Goal: Transaction & Acquisition: Purchase product/service

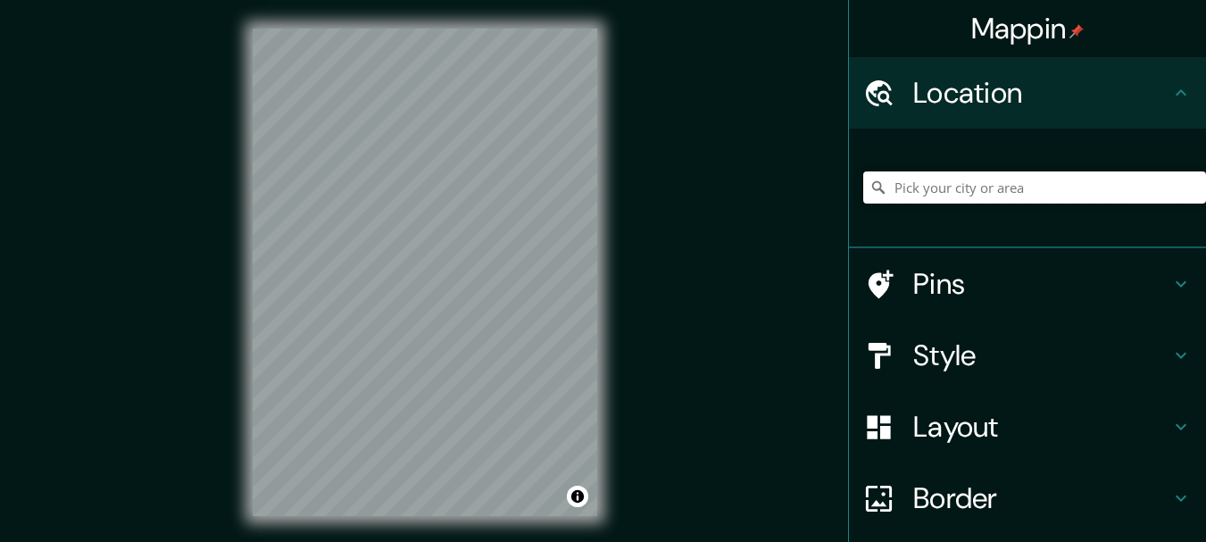
click at [941, 188] on input "Pick your city or area" at bounding box center [1034, 187] width 343 height 32
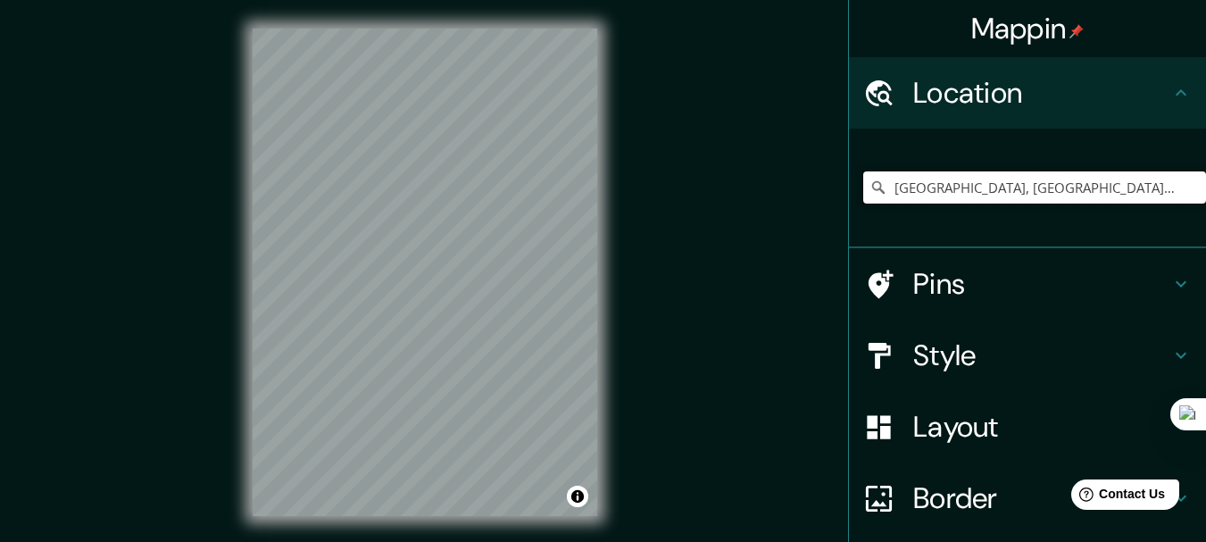
type input "[GEOGRAPHIC_DATA], [GEOGRAPHIC_DATA], [GEOGRAPHIC_DATA]"
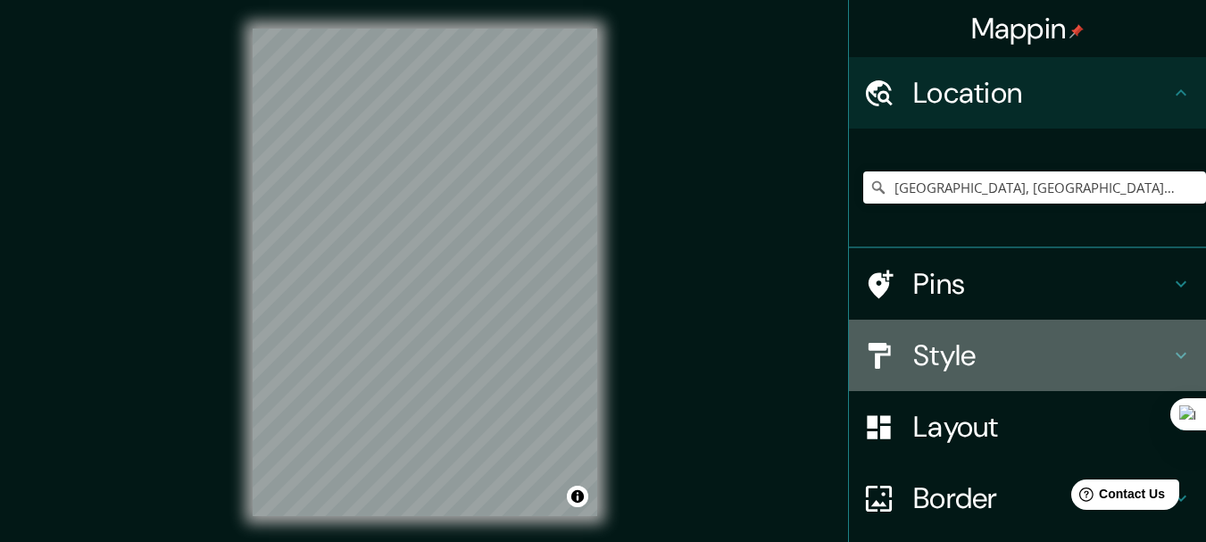
click at [937, 359] on h4 "Style" at bounding box center [1041, 355] width 257 height 36
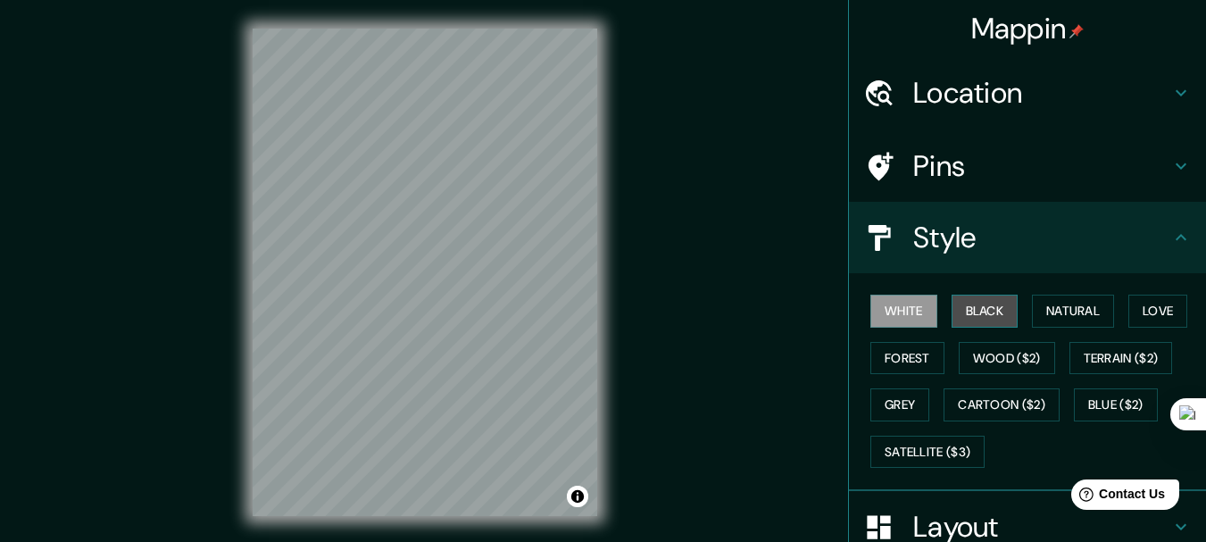
click at [987, 315] on button "Black" at bounding box center [984, 310] width 67 height 33
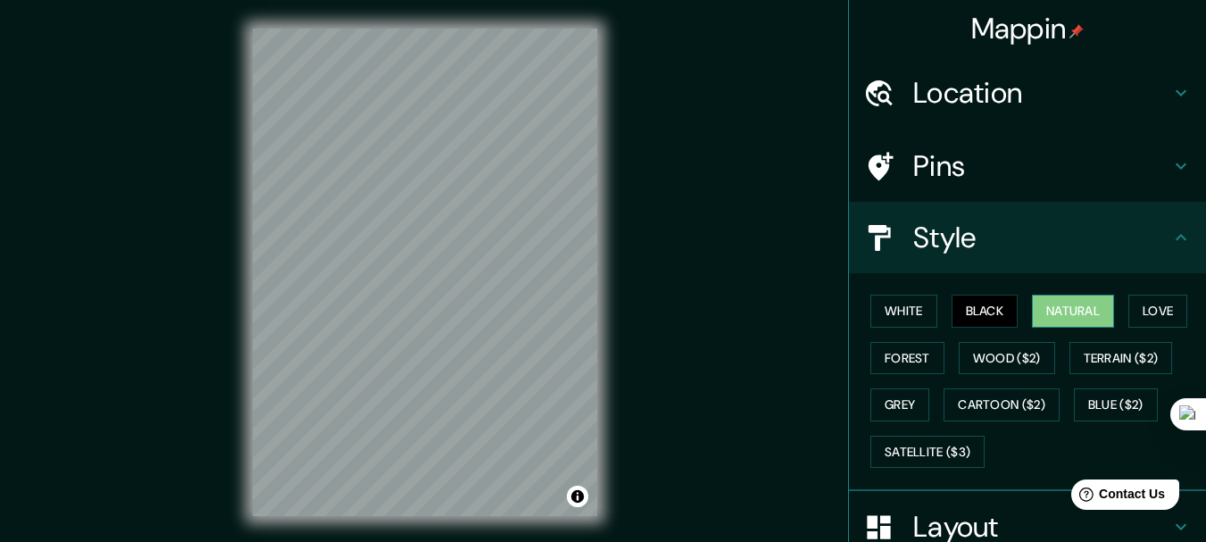
click at [1066, 317] on button "Natural" at bounding box center [1073, 310] width 82 height 33
click at [997, 360] on button "Wood ($2)" at bounding box center [1006, 358] width 96 height 33
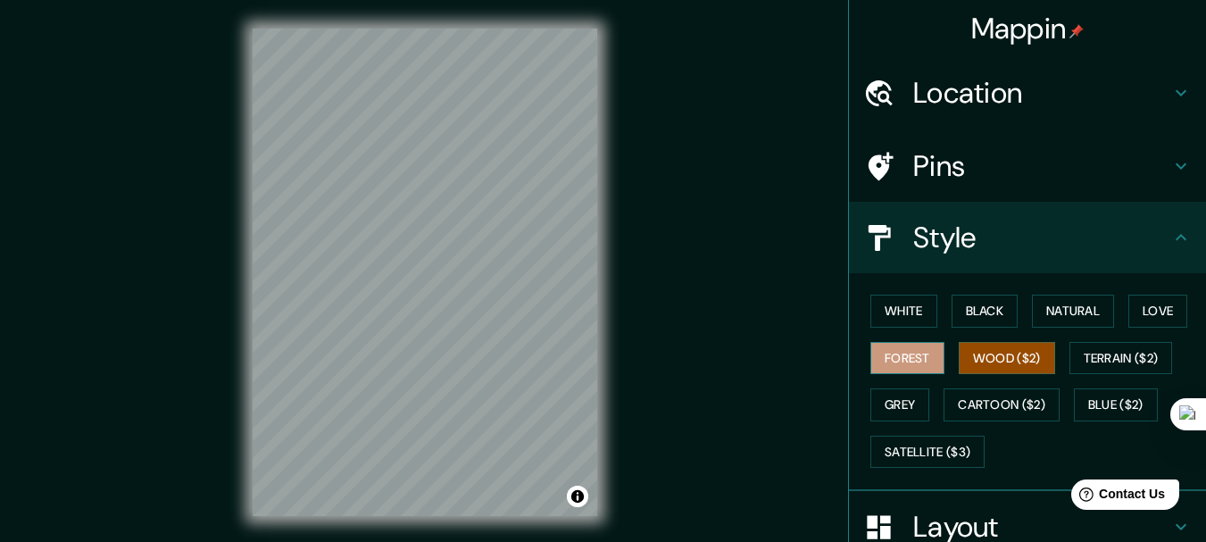
click at [875, 358] on button "Forest" at bounding box center [907, 358] width 74 height 33
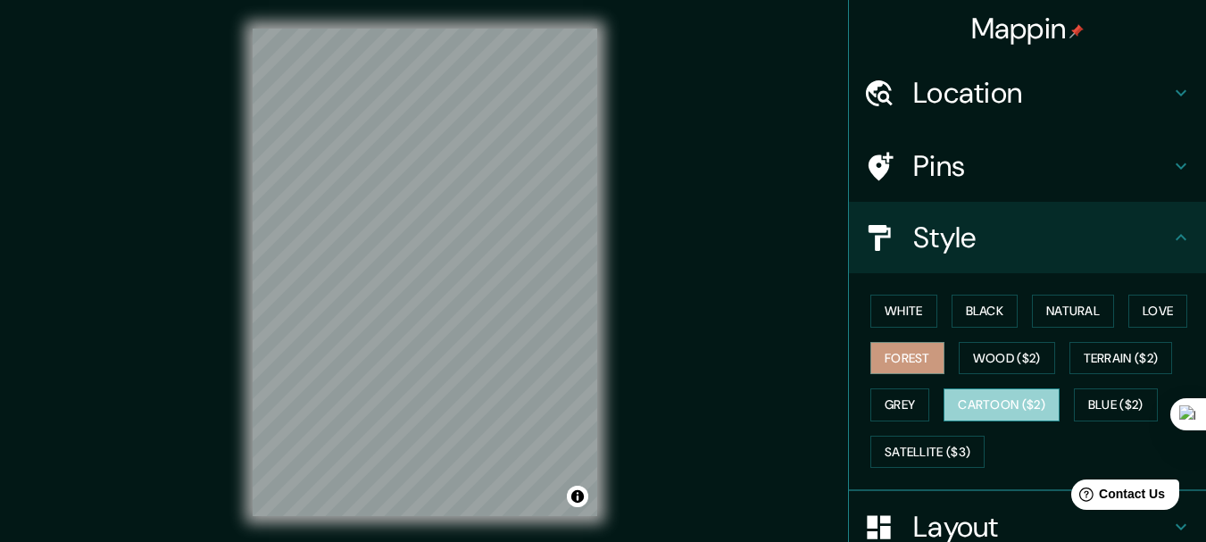
click at [1010, 390] on button "Cartoon ($2)" at bounding box center [1001, 404] width 116 height 33
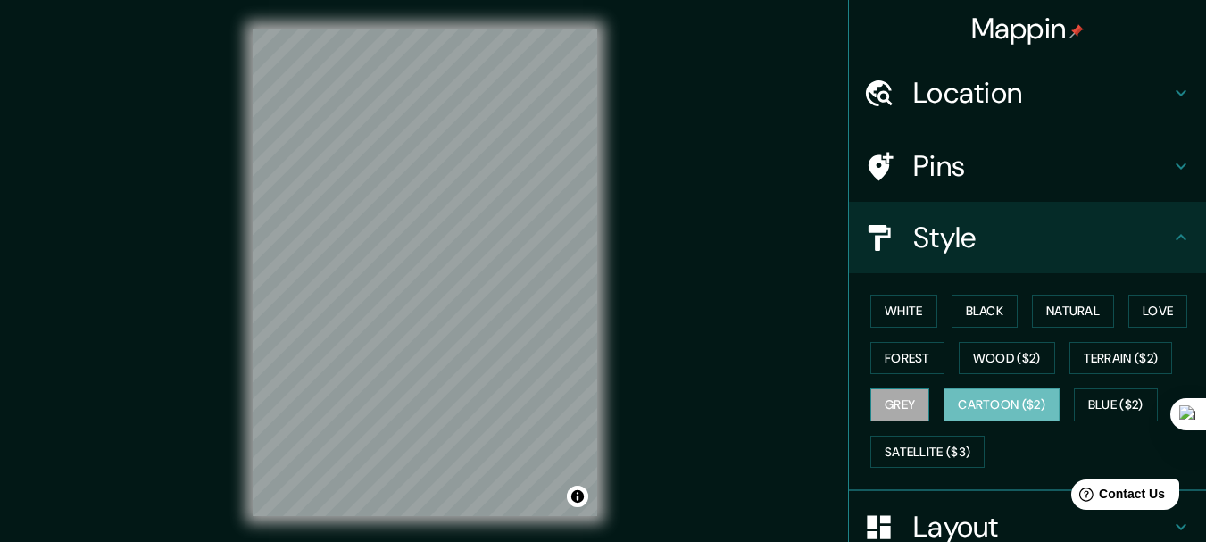
click at [890, 403] on button "Grey" at bounding box center [899, 404] width 59 height 33
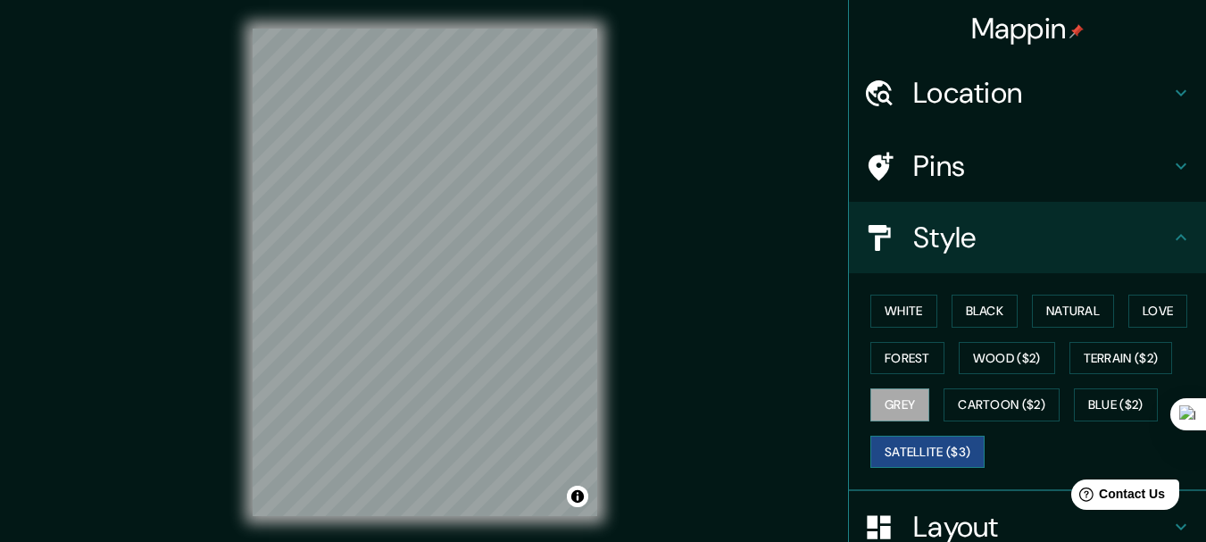
click at [930, 456] on button "Satellite ($3)" at bounding box center [927, 451] width 114 height 33
click at [1126, 357] on button "Terrain ($2)" at bounding box center [1121, 358] width 104 height 33
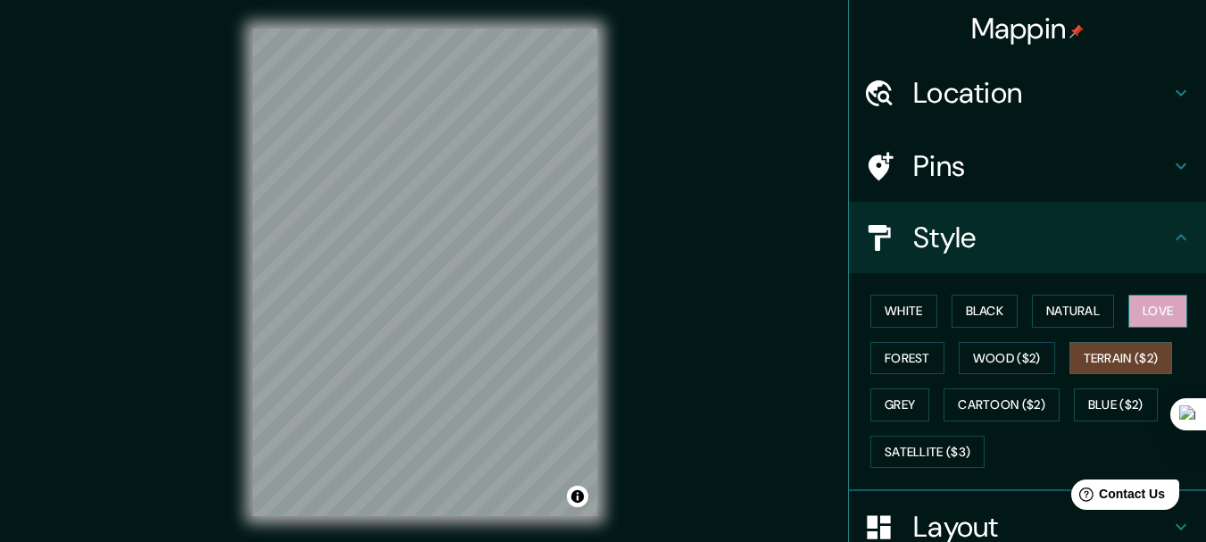
click at [1150, 304] on button "Love" at bounding box center [1157, 310] width 59 height 33
click at [1055, 313] on button "Natural" at bounding box center [1073, 310] width 82 height 33
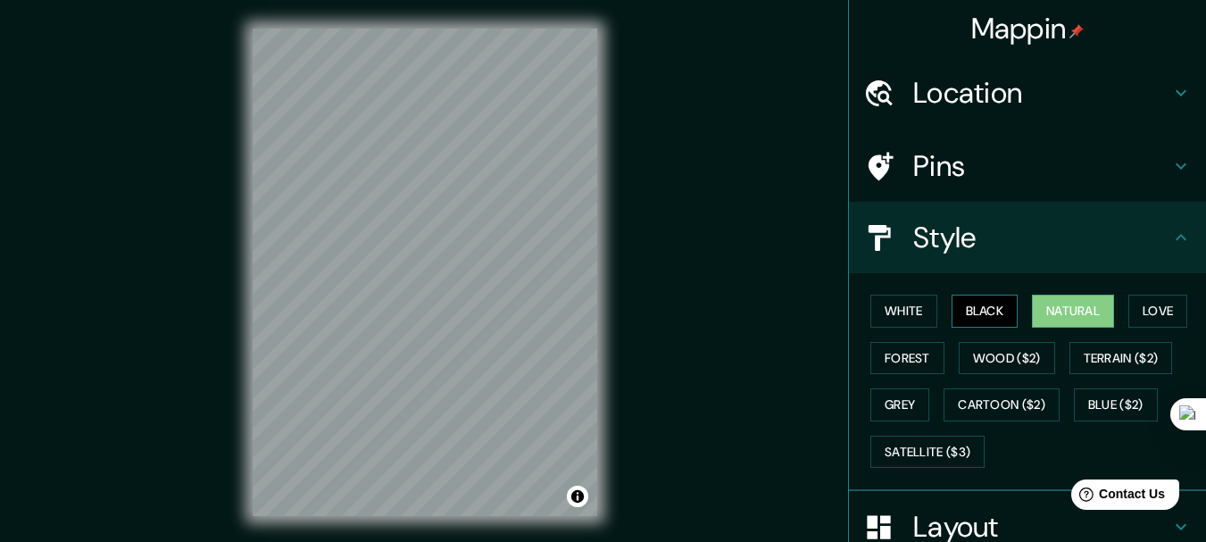
click at [974, 310] on button "Black" at bounding box center [984, 310] width 67 height 33
click at [887, 306] on button "White" at bounding box center [903, 310] width 67 height 33
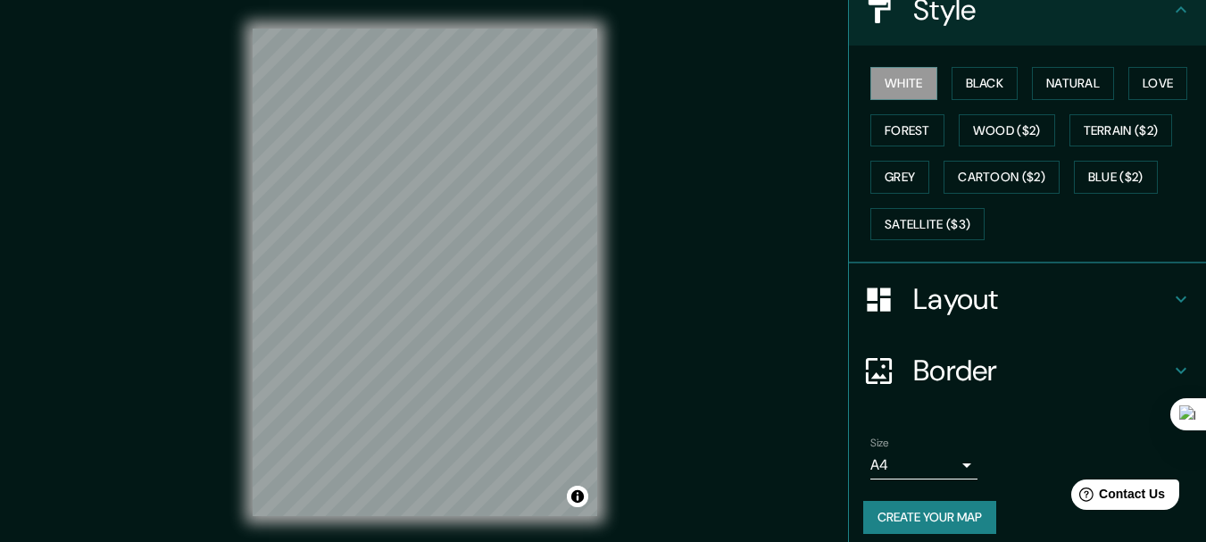
click at [1101, 294] on h4 "Layout" at bounding box center [1041, 299] width 257 height 36
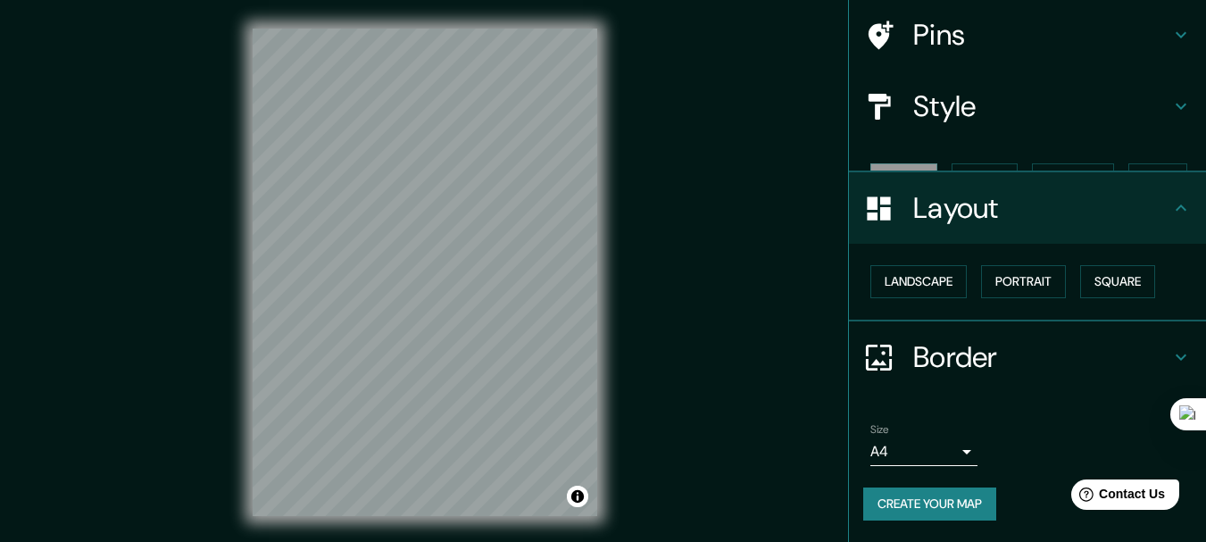
scroll to position [100, 0]
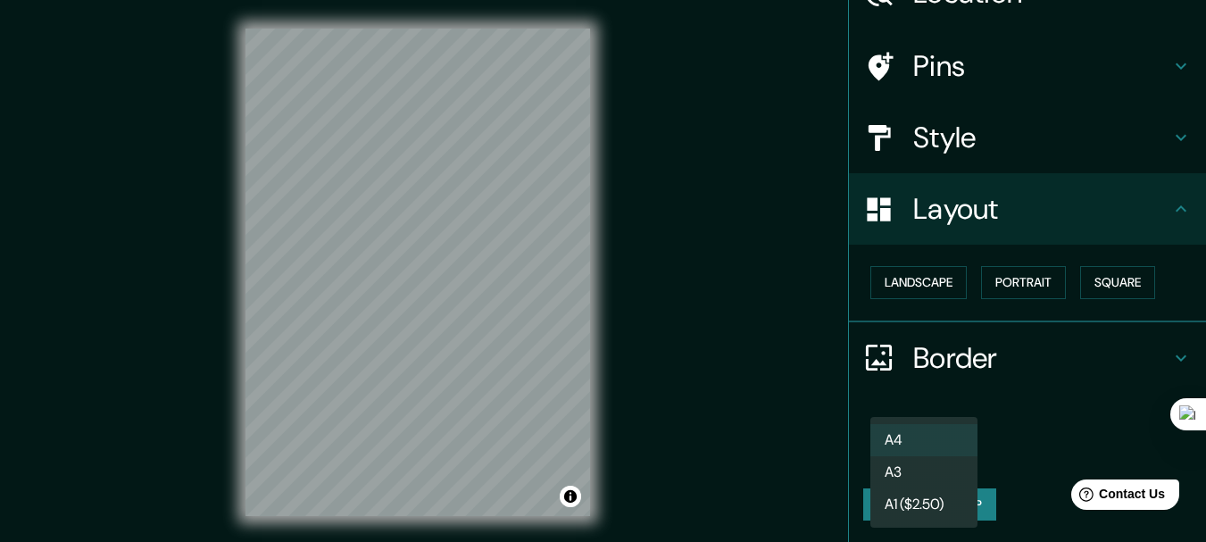
click at [894, 458] on body "Mappin Location [GEOGRAPHIC_DATA], [GEOGRAPHIC_DATA], [GEOGRAPHIC_DATA] [GEOGRA…" at bounding box center [603, 271] width 1206 height 542
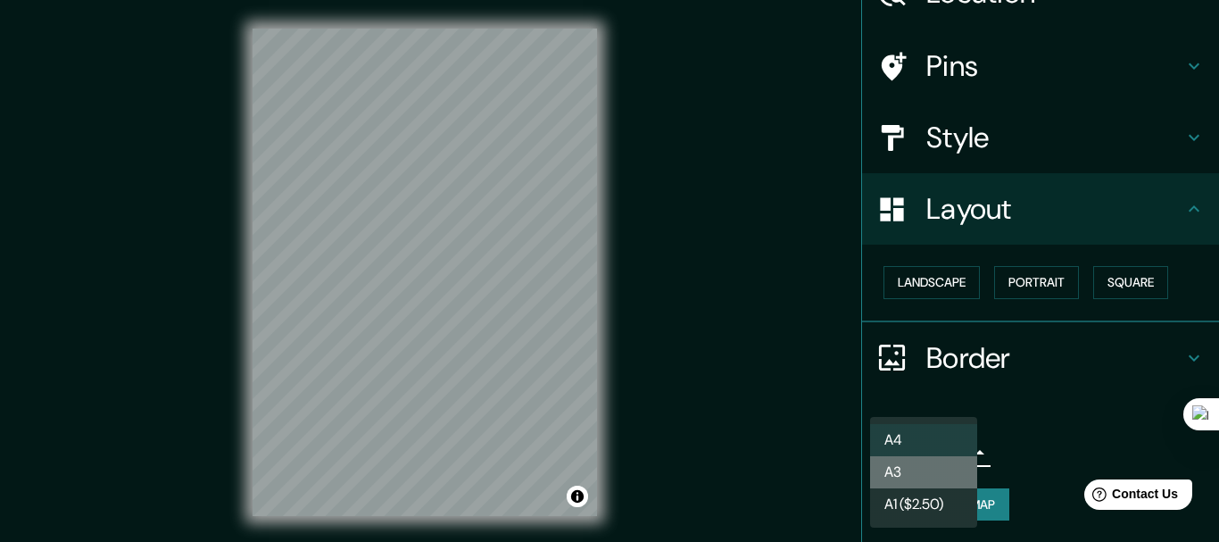
click at [933, 478] on li "A3" at bounding box center [923, 472] width 107 height 32
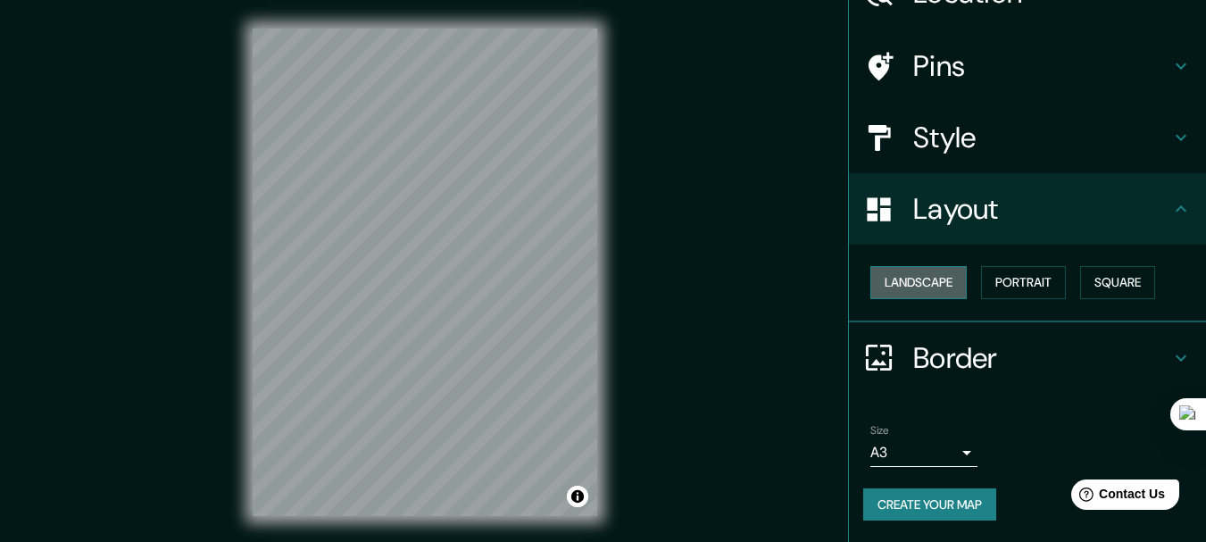
click at [930, 285] on button "Landscape" at bounding box center [918, 282] width 96 height 33
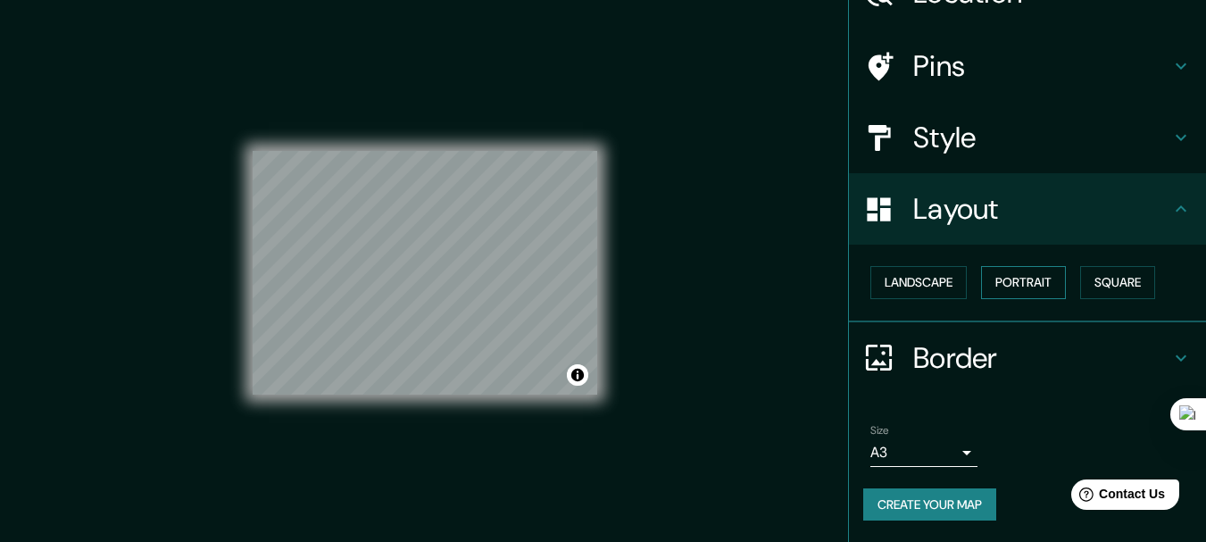
click at [1012, 275] on button "Portrait" at bounding box center [1023, 282] width 85 height 33
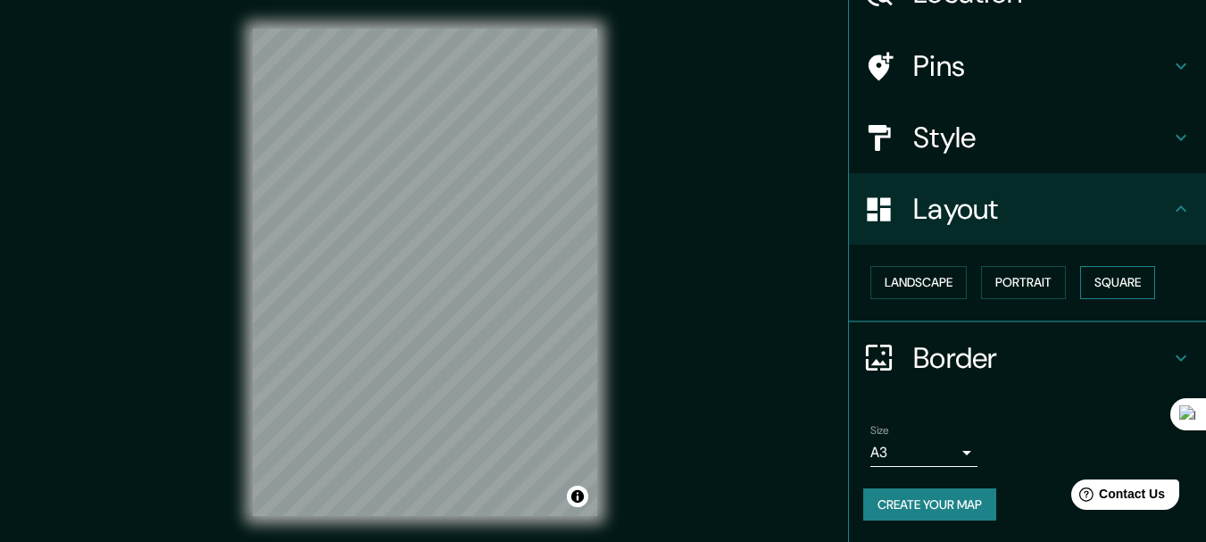
click at [1088, 280] on button "Square" at bounding box center [1117, 282] width 75 height 33
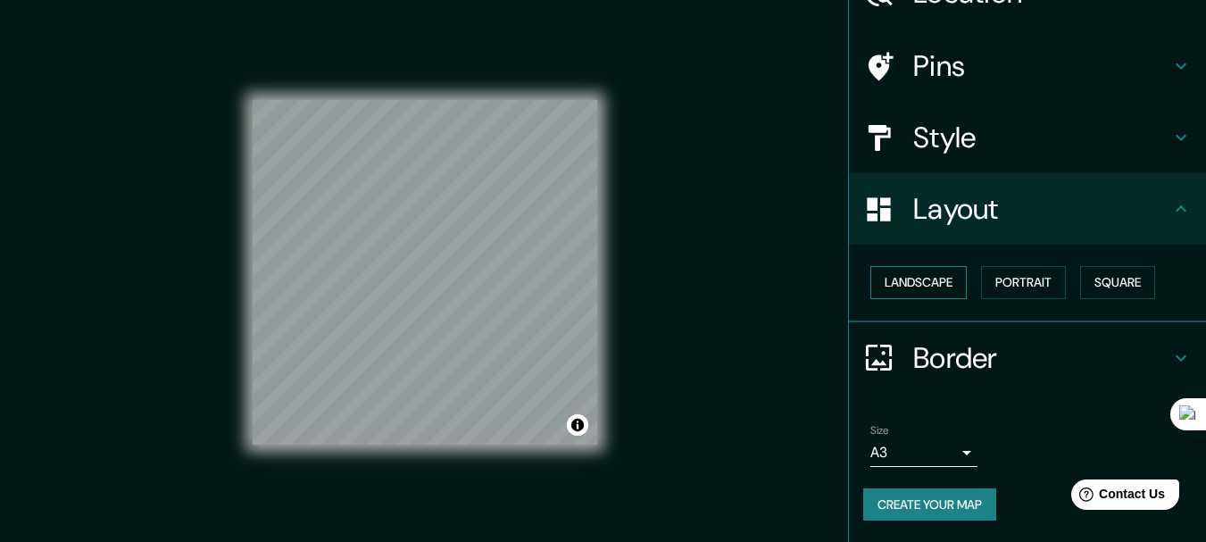
click at [917, 273] on button "Landscape" at bounding box center [918, 282] width 96 height 33
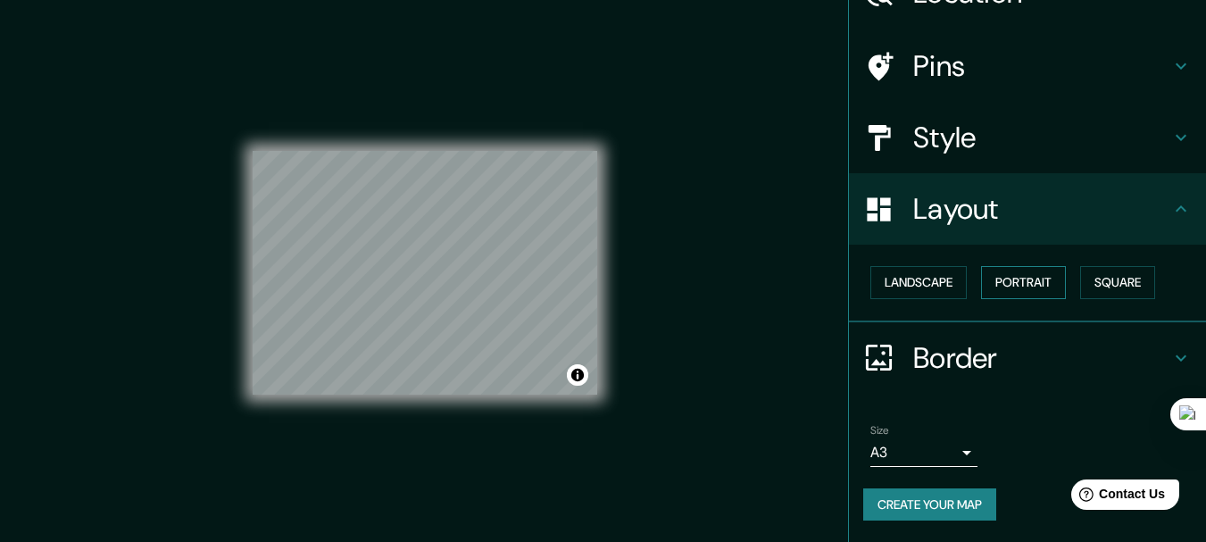
click at [1040, 283] on button "Portrait" at bounding box center [1023, 282] width 85 height 33
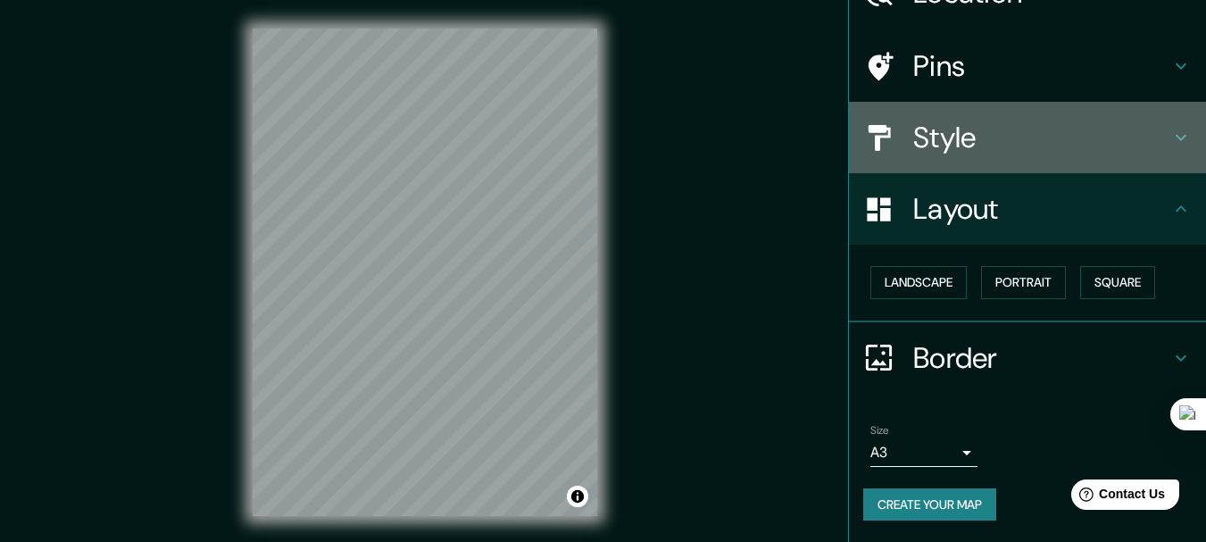
click at [1052, 119] on div "Style" at bounding box center [1027, 137] width 357 height 71
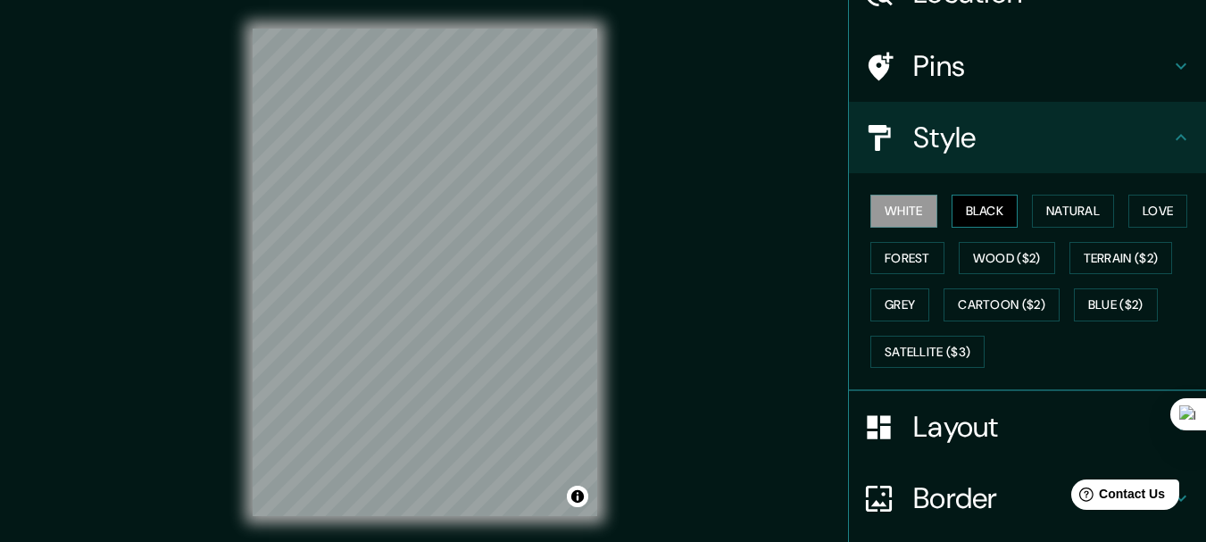
click at [979, 214] on button "Black" at bounding box center [984, 211] width 67 height 33
click at [1056, 212] on button "Natural" at bounding box center [1073, 211] width 82 height 33
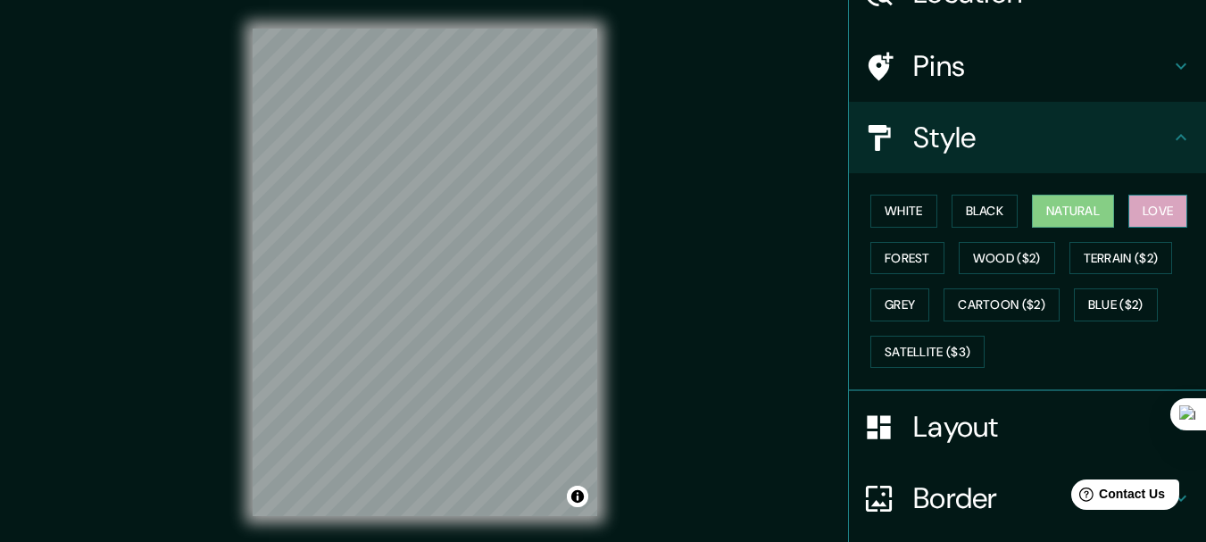
click at [1142, 218] on button "Love" at bounding box center [1157, 211] width 59 height 33
click at [891, 253] on button "Forest" at bounding box center [907, 258] width 74 height 33
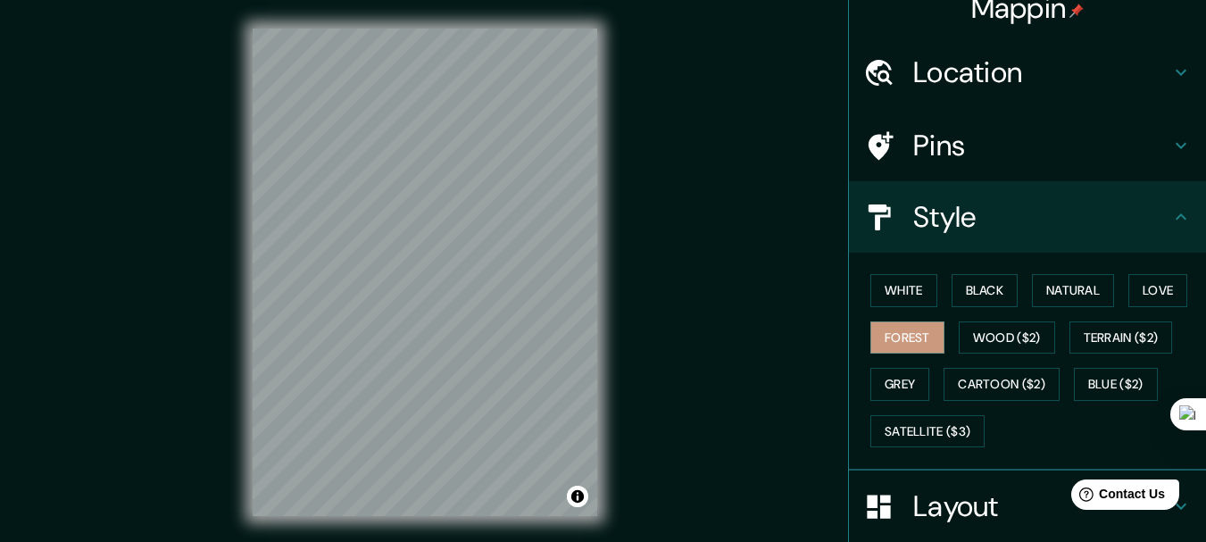
scroll to position [19, 0]
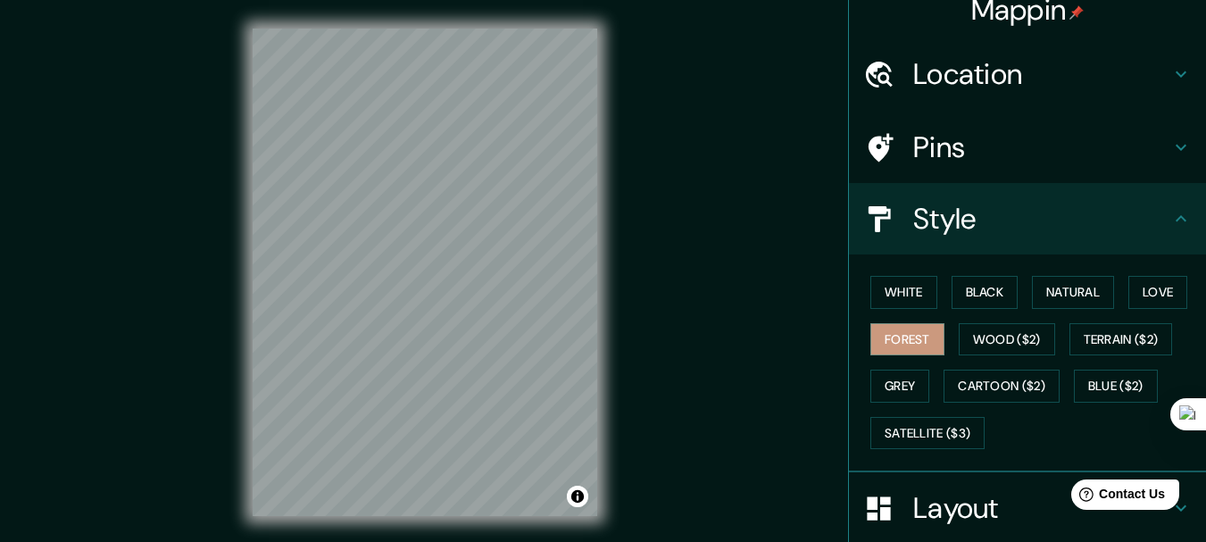
click at [946, 60] on h4 "Location" at bounding box center [1041, 74] width 257 height 36
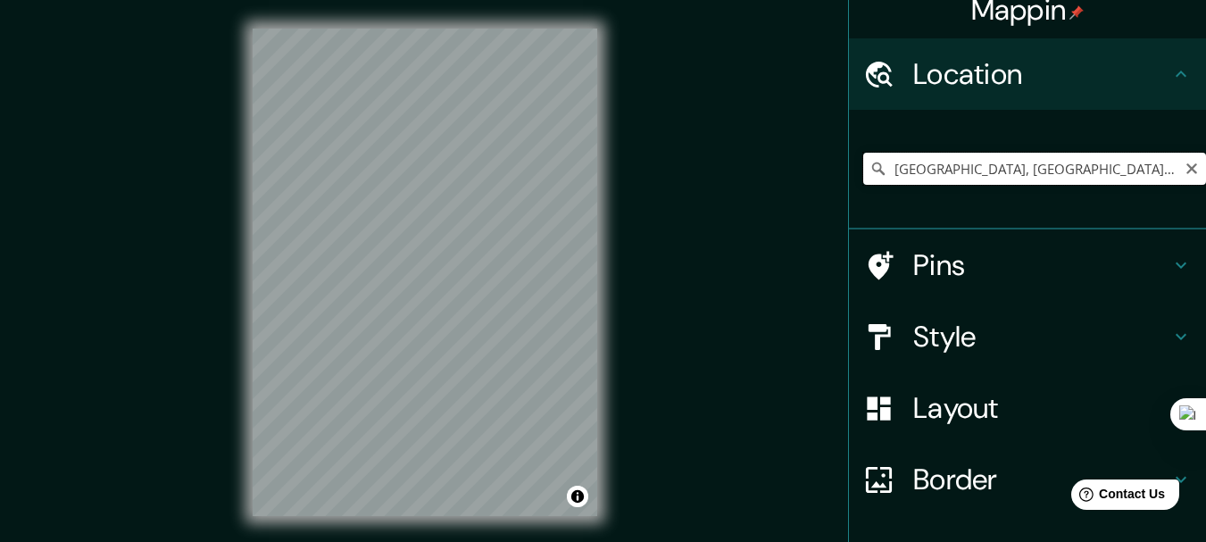
click at [1083, 164] on input "[GEOGRAPHIC_DATA], [GEOGRAPHIC_DATA], [GEOGRAPHIC_DATA]" at bounding box center [1034, 169] width 343 height 32
click at [1071, 170] on input "[GEOGRAPHIC_DATA], [GEOGRAPHIC_DATA], [GEOGRAPHIC_DATA]" at bounding box center [1034, 169] width 343 height 32
drag, startPoint x: 1074, startPoint y: 169, endPoint x: 842, endPoint y: 166, distance: 232.0
click at [849, 166] on div "[GEOGRAPHIC_DATA], [GEOGRAPHIC_DATA], [GEOGRAPHIC_DATA] [GEOGRAPHIC_DATA] [GEOG…" at bounding box center [1027, 170] width 357 height 120
drag, startPoint x: 1130, startPoint y: 178, endPoint x: 808, endPoint y: 196, distance: 322.7
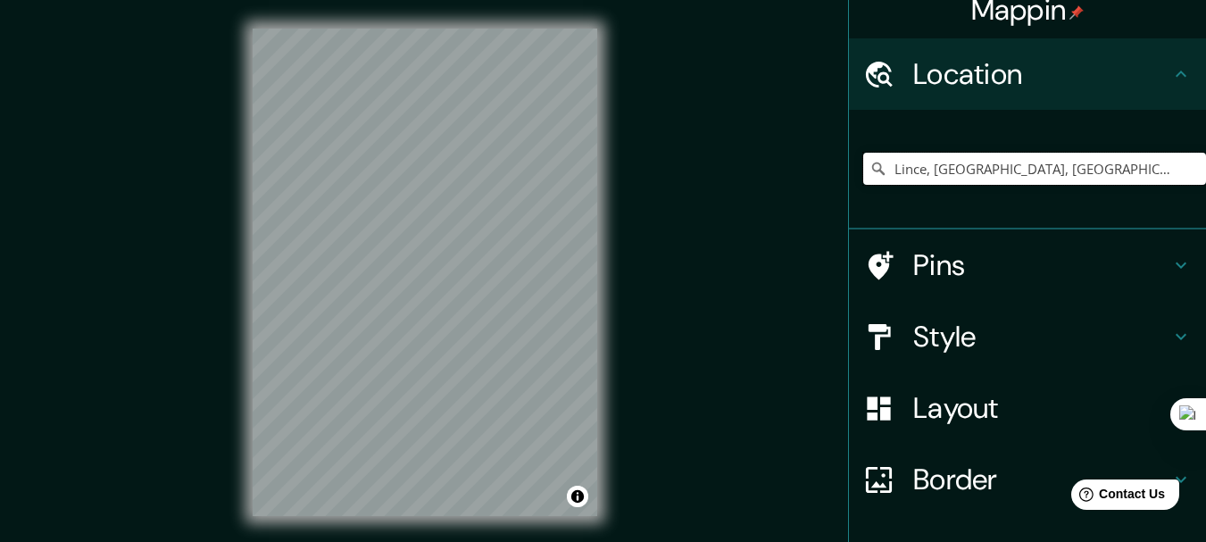
click at [808, 196] on div "Mappin Location [GEOGRAPHIC_DATA], [GEOGRAPHIC_DATA], [GEOGRAPHIC_DATA], [GEOGR…" at bounding box center [603, 286] width 1206 height 573
drag, startPoint x: 1072, startPoint y: 170, endPoint x: 916, endPoint y: 164, distance: 155.4
click at [916, 164] on input "[GEOGRAPHIC_DATA], [GEOGRAPHIC_DATA], [GEOGRAPHIC_DATA]" at bounding box center [1034, 169] width 343 height 32
type input "[GEOGRAPHIC_DATA], metropolitana"
click at [1110, 137] on div "[GEOGRAPHIC_DATA], metropolitana There was an error reaching the server" at bounding box center [1034, 168] width 343 height 89
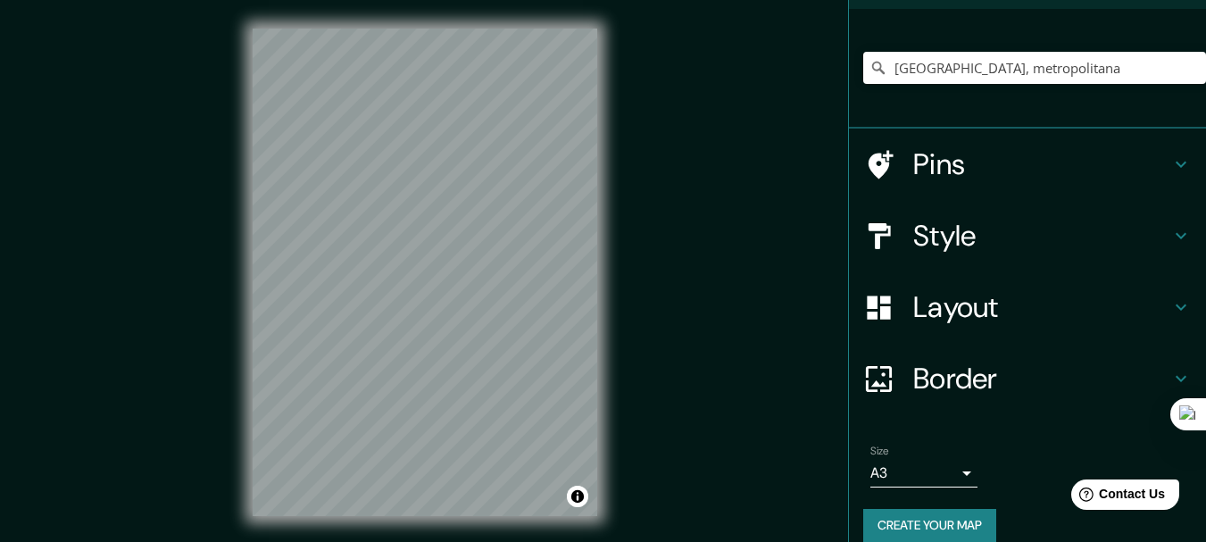
scroll to position [141, 0]
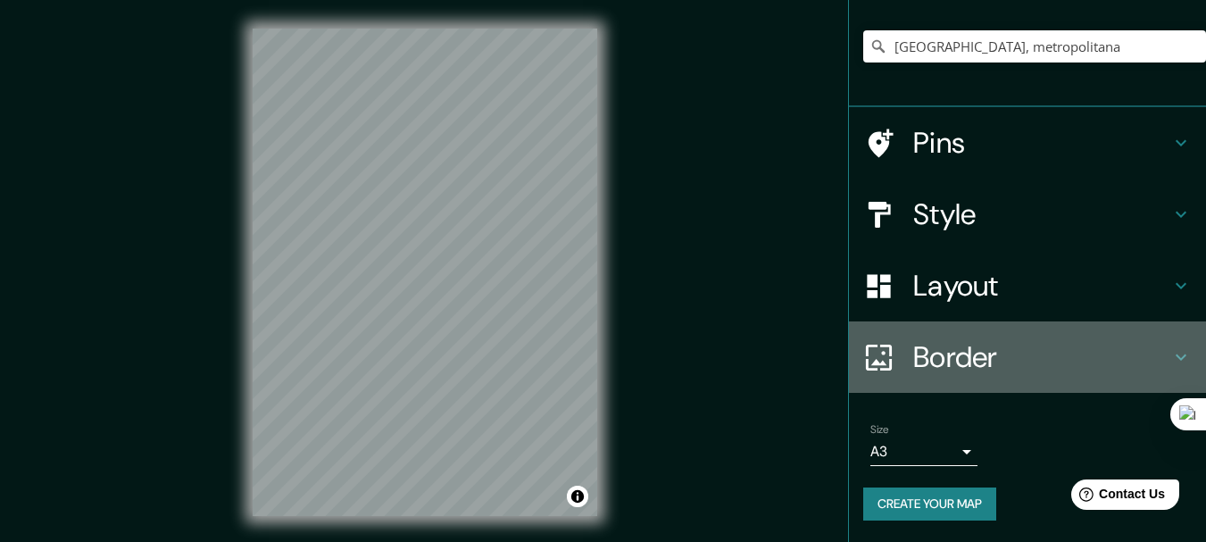
click at [941, 336] on div "Border" at bounding box center [1027, 356] width 357 height 71
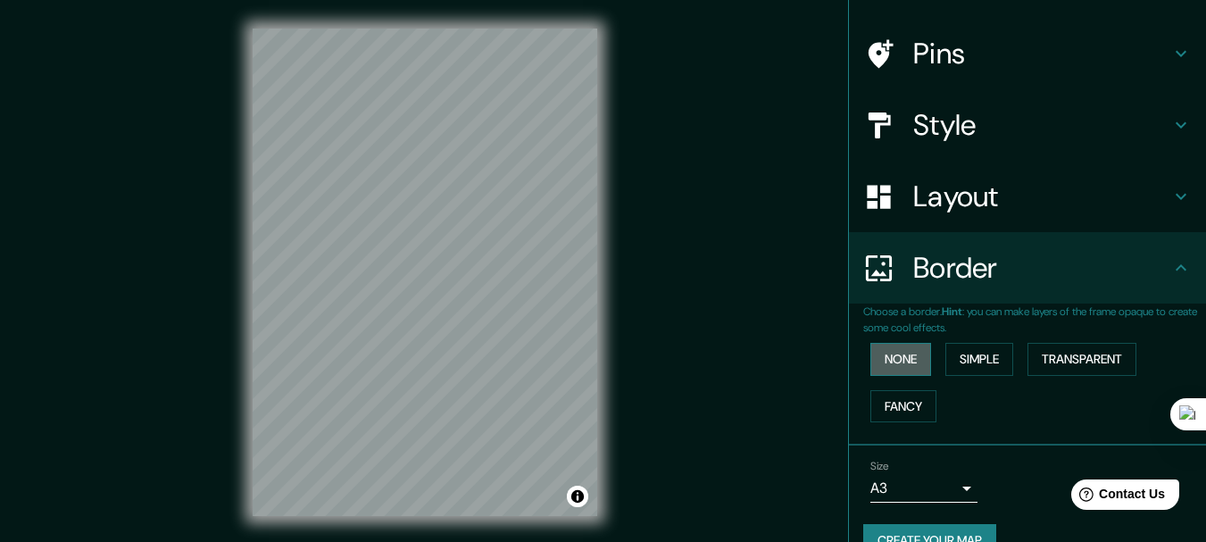
click at [908, 357] on button "None" at bounding box center [900, 359] width 61 height 33
click at [957, 366] on button "Simple" at bounding box center [979, 359] width 68 height 33
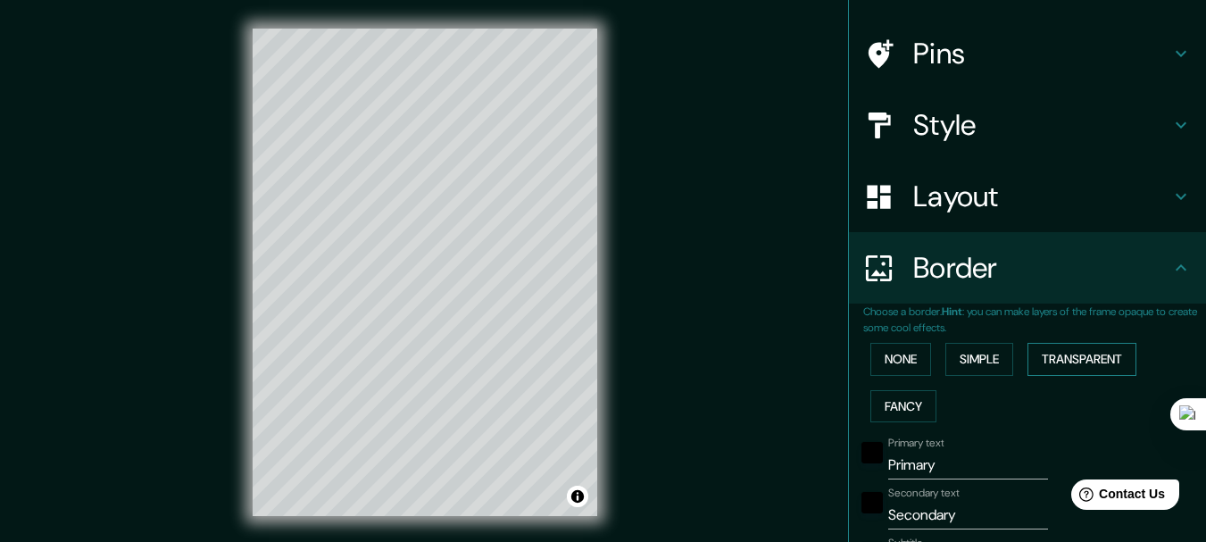
click at [1074, 368] on button "Transparent" at bounding box center [1081, 359] width 109 height 33
click at [891, 416] on button "Fancy" at bounding box center [903, 406] width 66 height 33
click at [908, 345] on button "None" at bounding box center [900, 359] width 61 height 33
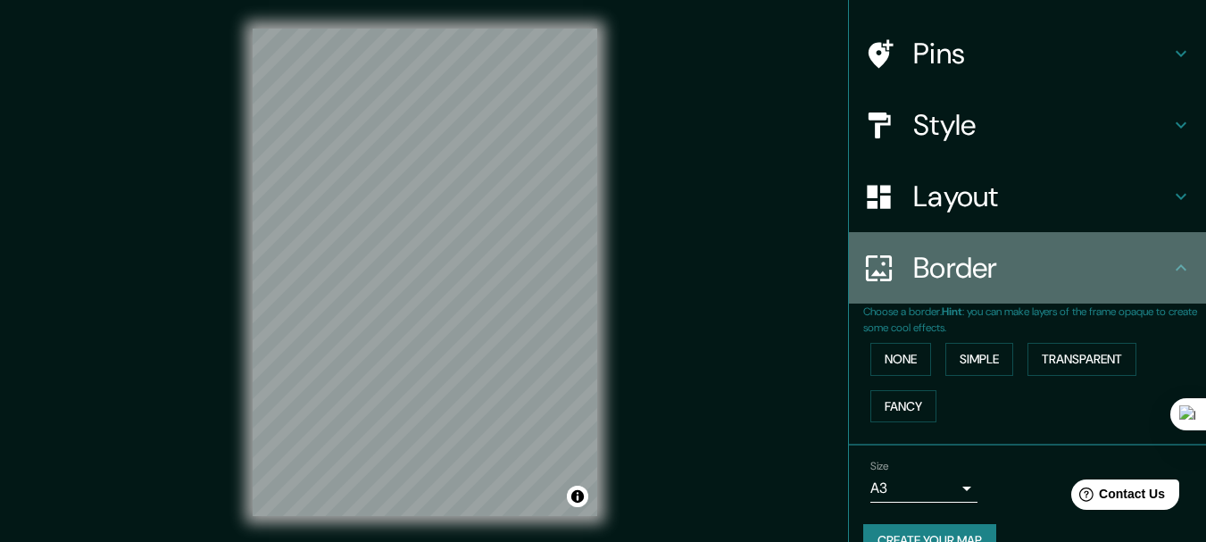
click at [966, 279] on h4 "Border" at bounding box center [1041, 268] width 257 height 36
